Goal: Task Accomplishment & Management: Complete application form

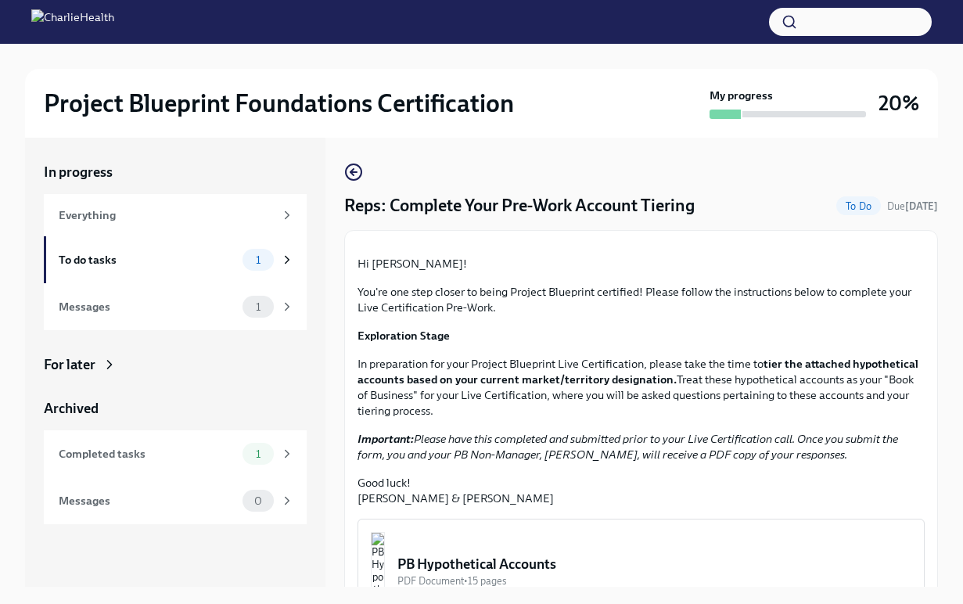
scroll to position [285, 0]
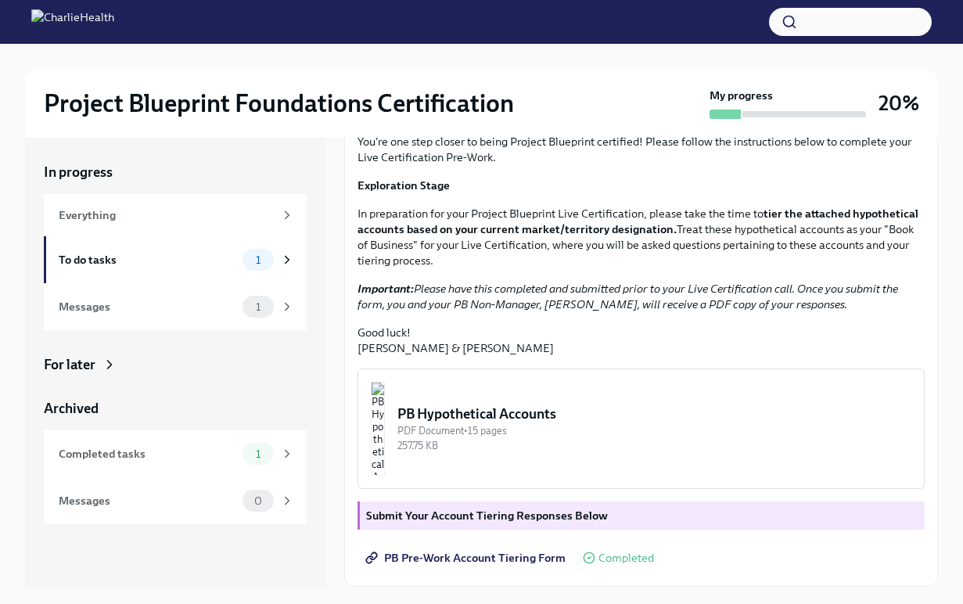
click at [550, 515] on strong "Submit Your Account Tiering Responses Below" at bounding box center [487, 515] width 242 height 14
click at [502, 568] on link "PB Pre-Work Account Tiering Form" at bounding box center [466, 557] width 219 height 31
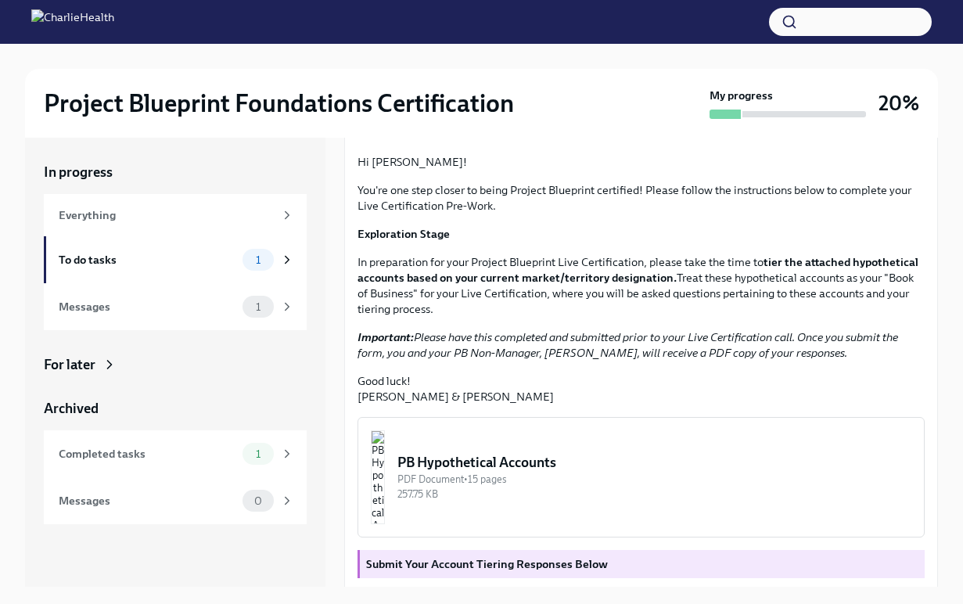
scroll to position [0, 0]
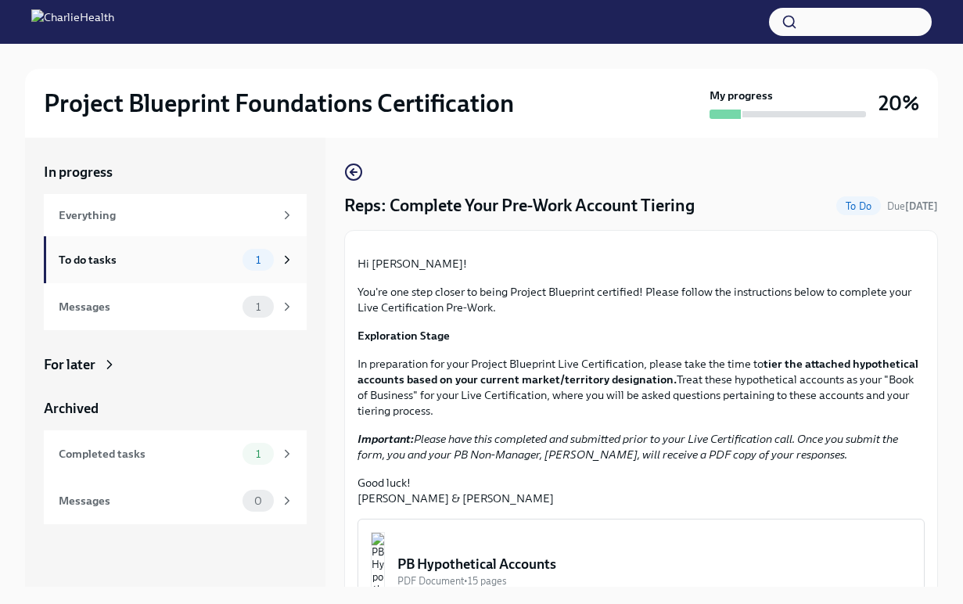
click at [188, 267] on div "To do tasks" at bounding box center [148, 259] width 178 height 17
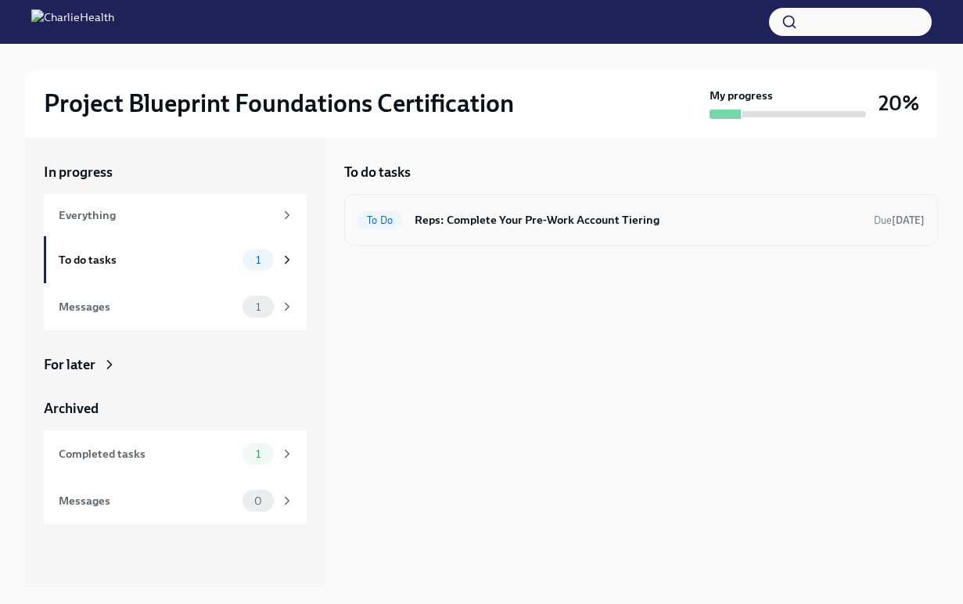
click at [432, 232] on div "To Do Reps: Complete Your Pre-Work Account Tiering Due [DATE]" at bounding box center [641, 220] width 594 height 52
click at [431, 217] on h6 "Reps: Complete Your Pre-Work Account Tiering" at bounding box center [638, 219] width 447 height 17
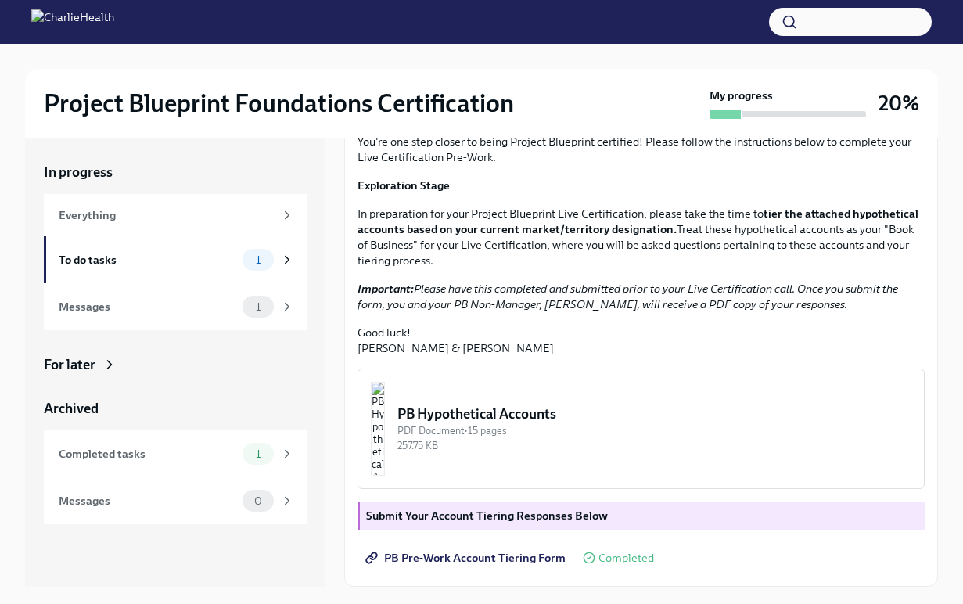
scroll to position [285, 0]
click at [619, 414] on div "PB Hypothetical Accounts" at bounding box center [654, 413] width 514 height 19
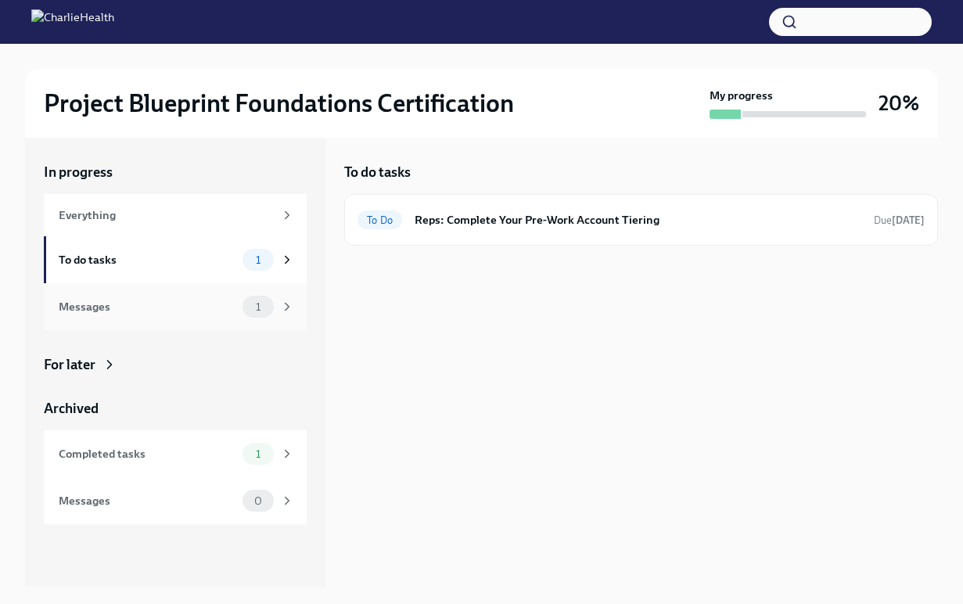
click at [193, 309] on div "Messages" at bounding box center [148, 306] width 178 height 17
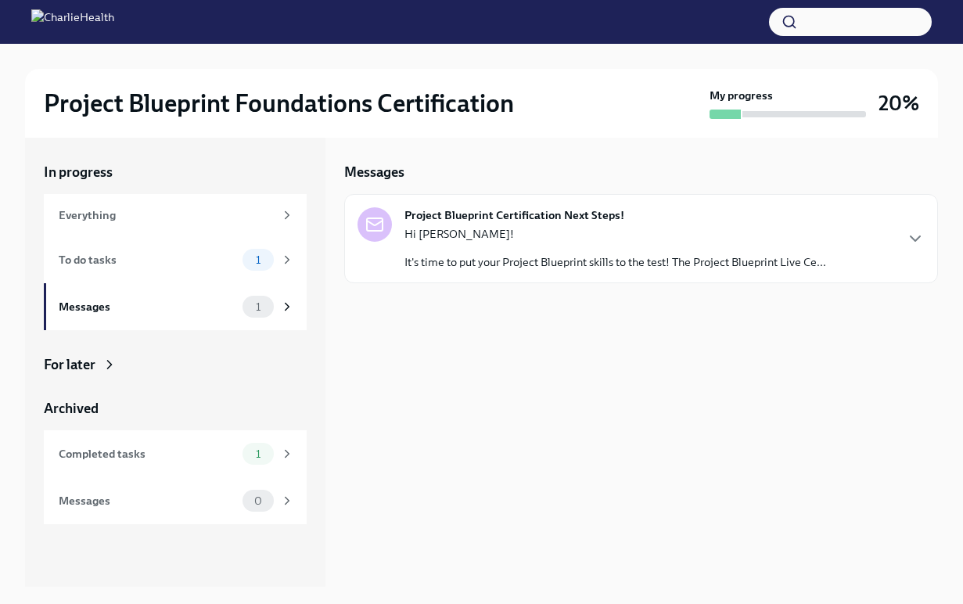
click at [466, 249] on div "Hi [PERSON_NAME]! It's time to put your Project Blueprint skills to the test! T…" at bounding box center [615, 248] width 422 height 44
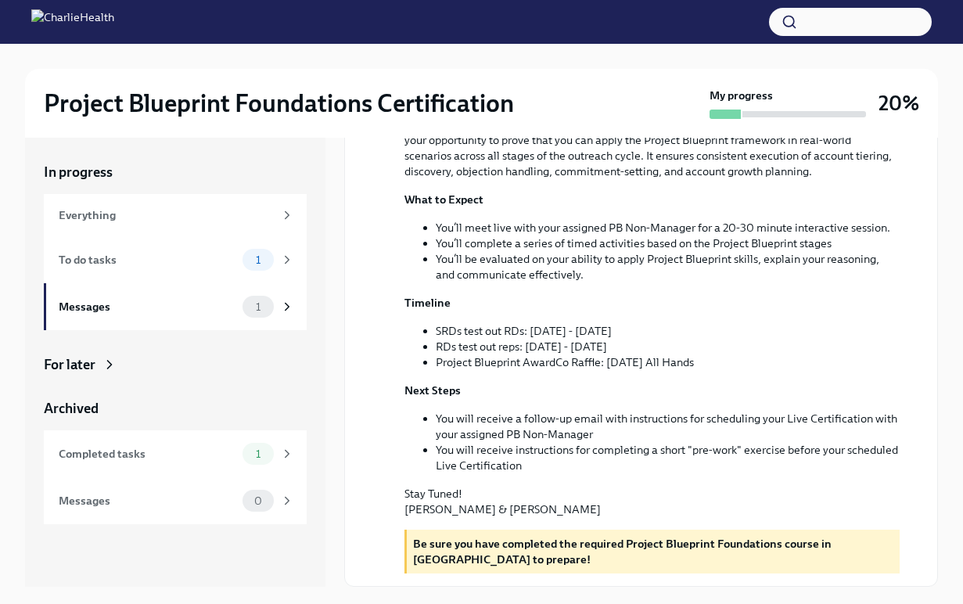
scroll to position [317, 0]
click at [153, 260] on div "To do tasks" at bounding box center [148, 259] width 178 height 17
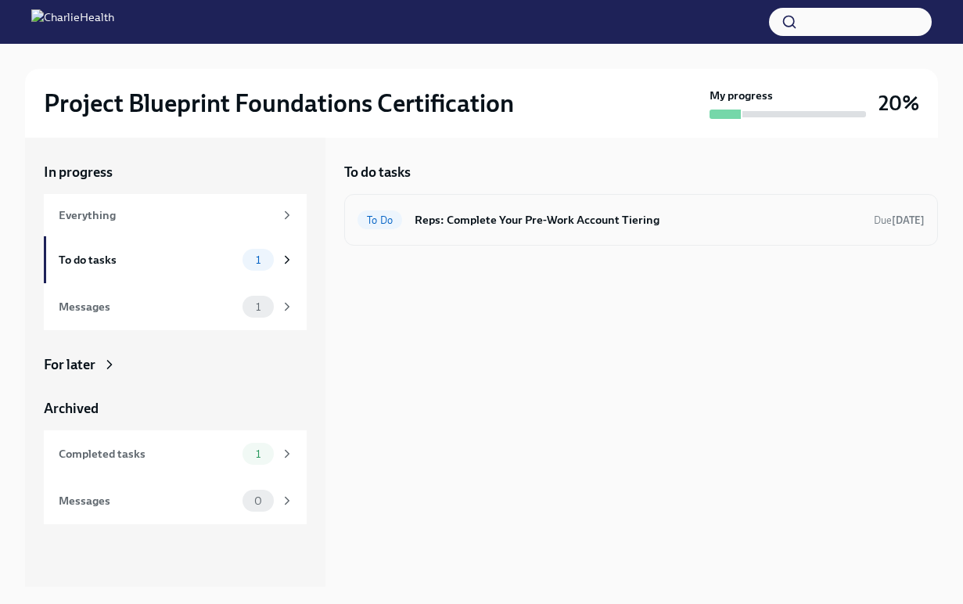
click at [494, 235] on div "To Do Reps: Complete Your Pre-Work Account Tiering Due [DATE]" at bounding box center [641, 220] width 594 height 52
click at [494, 210] on div "To Do Reps: Complete Your Pre-Work Account Tiering Due [DATE]" at bounding box center [640, 219] width 567 height 25
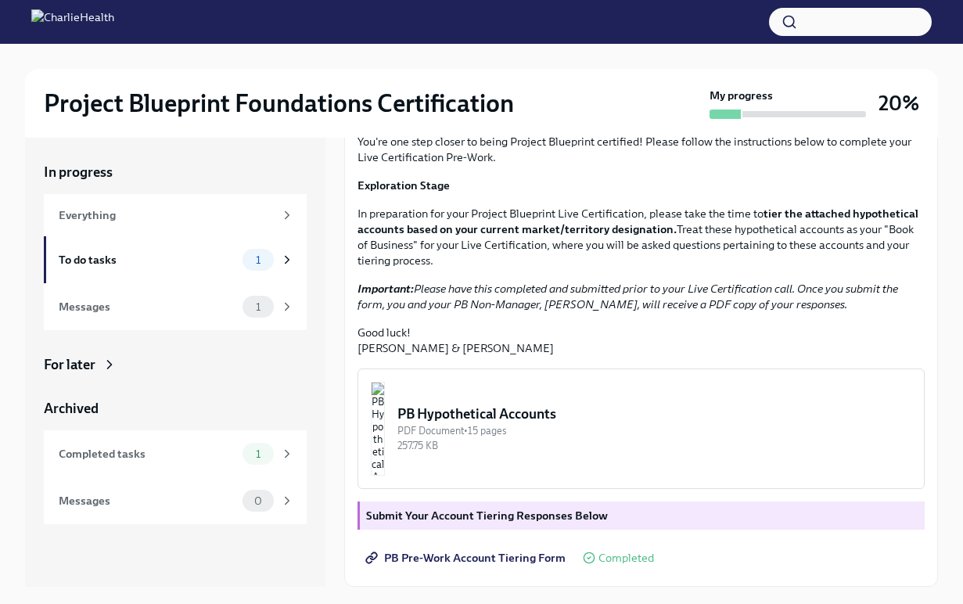
scroll to position [285, 0]
